Goal: Transaction & Acquisition: Purchase product/service

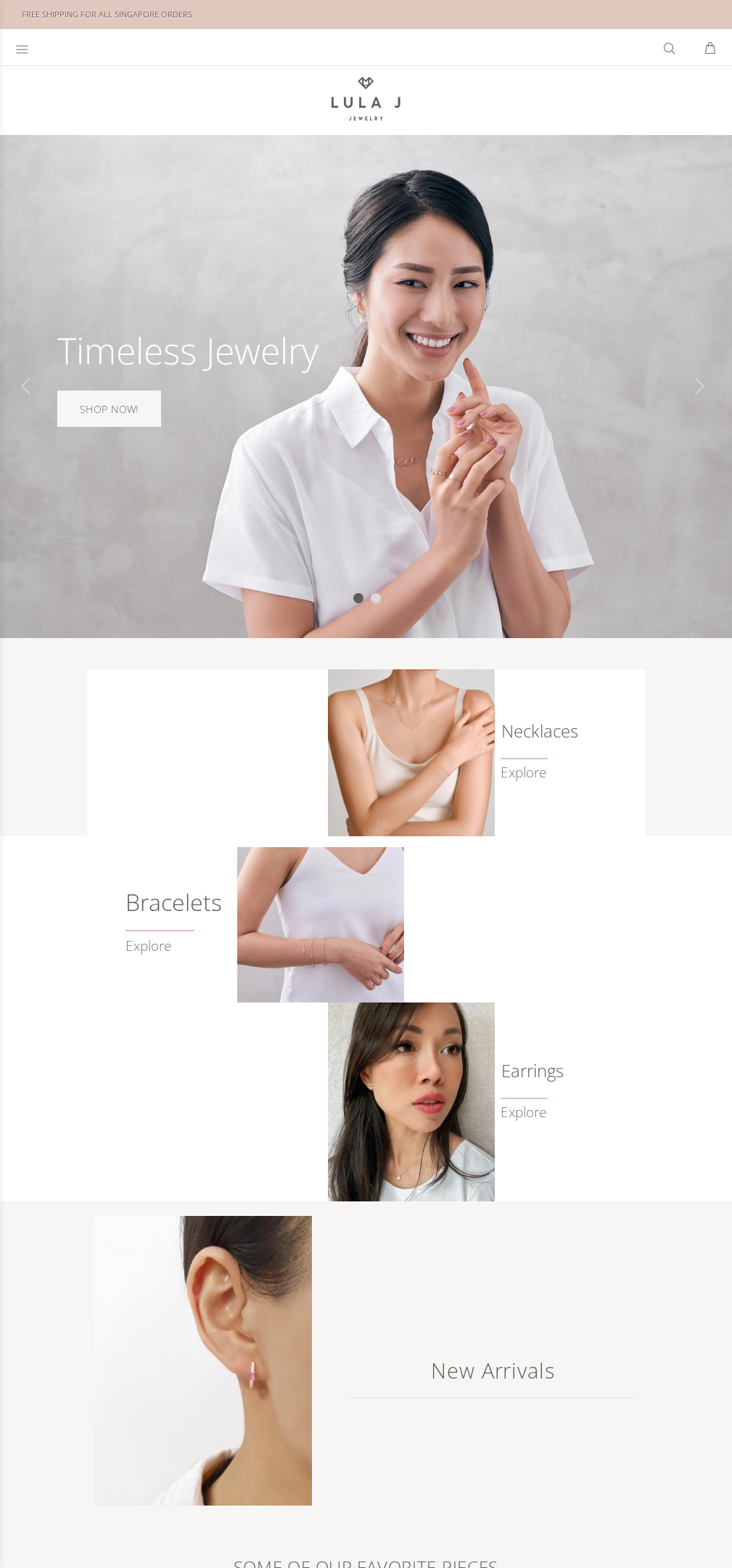
click at [108, 408] on link "SHOP NOW!" at bounding box center [108, 409] width 104 height 37
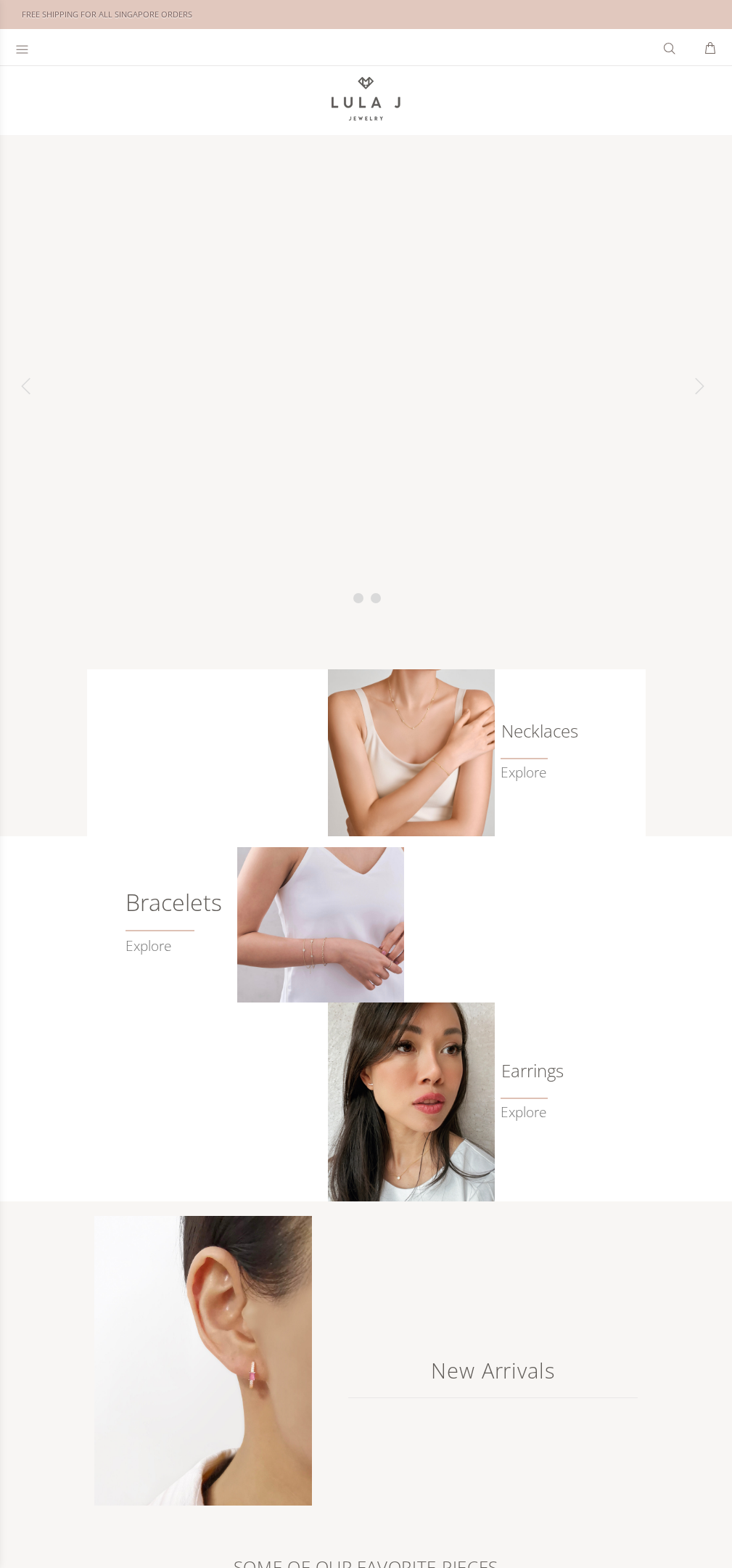
click at [523, 759] on span at bounding box center [524, 759] width 47 height 2
click at [159, 943] on link "Explore" at bounding box center [174, 938] width 97 height 33
